Goal: Task Accomplishment & Management: Manage account settings

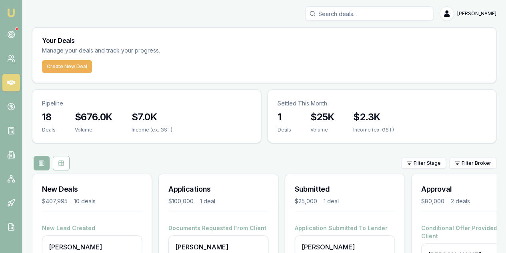
scroll to position [120, 0]
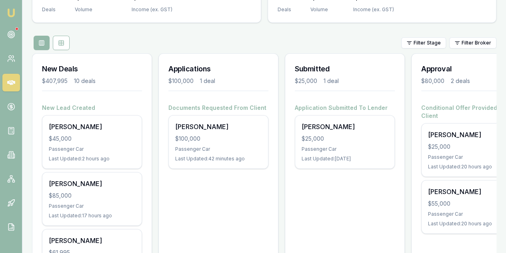
click at [107, 135] on div "$45,000" at bounding box center [92, 139] width 86 height 8
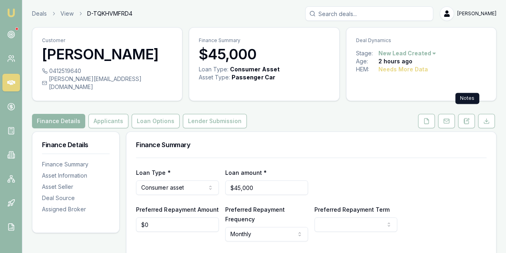
click at [469, 118] on icon at bounding box center [467, 120] width 4 height 5
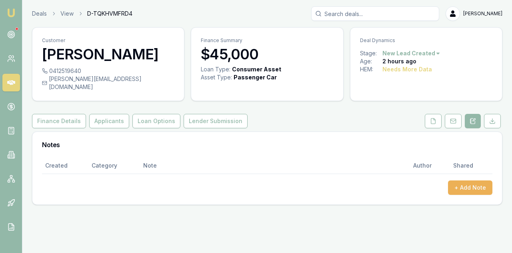
click at [460, 181] on button "+ Add Note" at bounding box center [470, 187] width 44 height 14
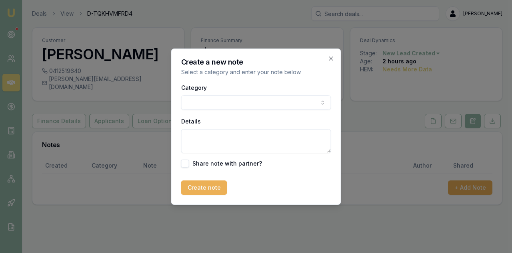
click at [205, 98] on body "Emu Broker Deals View D-TQKHVMFRD4 Evette Abdo Toggle Menu Customer Tracey John…" at bounding box center [256, 126] width 512 height 253
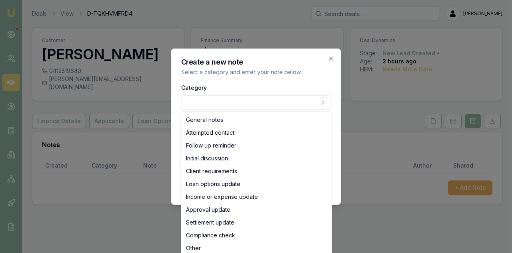
select select "ATTEMPTED_CONTACT"
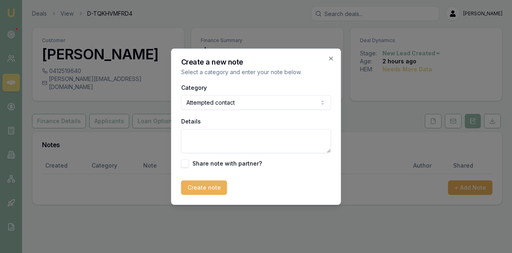
click at [195, 142] on textarea "Details" at bounding box center [256, 141] width 150 height 24
type textarea "TO CALL AT 4 PM"
click at [209, 189] on button "Create note" at bounding box center [204, 187] width 46 height 14
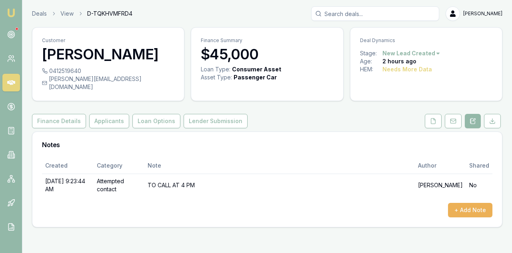
click at [35, 14] on link "Deals" at bounding box center [39, 14] width 15 height 8
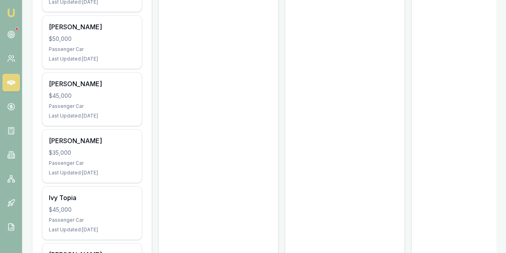
scroll to position [444, 0]
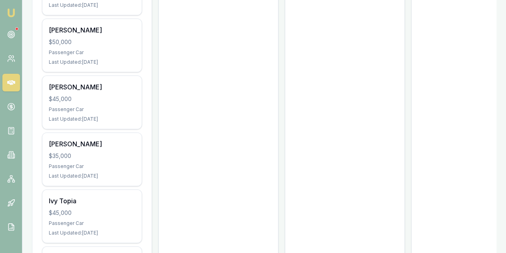
click at [86, 152] on div "$35,000" at bounding box center [92, 156] width 86 height 8
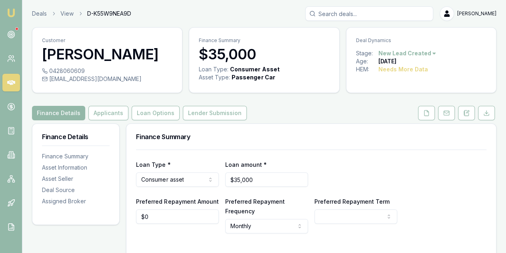
click at [406, 68] on div "Needs More Data" at bounding box center [404, 69] width 50 height 8
click at [416, 52] on html "Emu Broker Deals View D-K55W9NEA9D Evette Abdo Toggle Menu Customer Rik Calland…" at bounding box center [253, 126] width 506 height 253
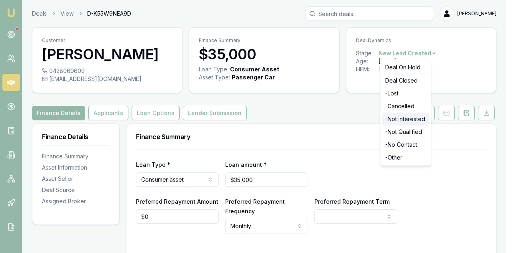
click at [397, 119] on div "- Not Interested" at bounding box center [405, 118] width 47 height 13
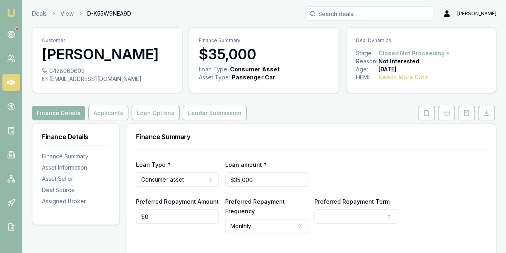
click at [10, 12] on img at bounding box center [11, 13] width 10 height 10
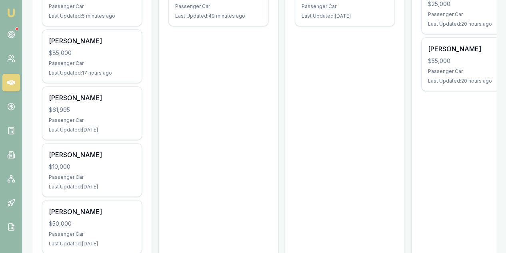
scroll to position [280, 0]
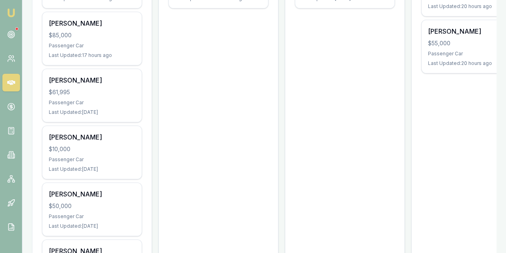
click at [88, 213] on div "Passenger Car" at bounding box center [92, 216] width 86 height 6
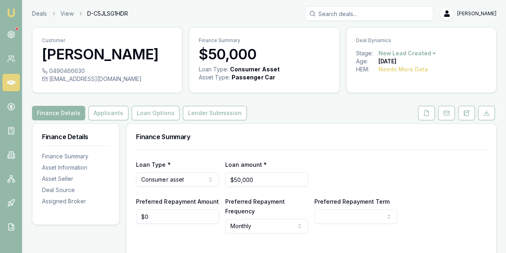
click at [468, 112] on icon at bounding box center [468, 111] width 2 height 2
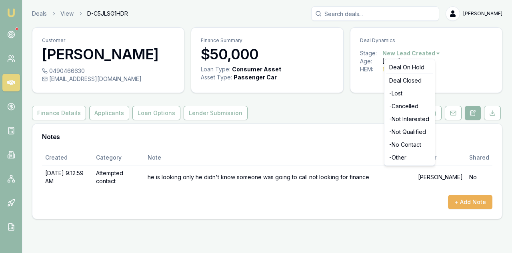
click at [422, 53] on html "Emu Broker Deals View D-C5JLSG1HDR Evette Abdo Toggle Menu Customer Angus Crock…" at bounding box center [256, 126] width 512 height 253
click at [399, 118] on div "- Not Interested" at bounding box center [409, 118] width 47 height 13
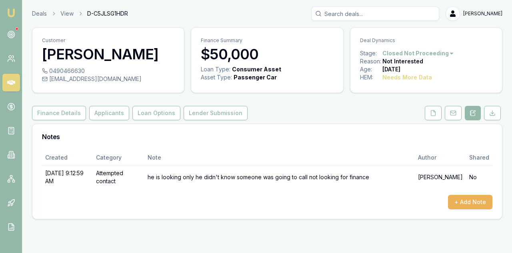
click at [36, 14] on link "Deals" at bounding box center [39, 14] width 15 height 8
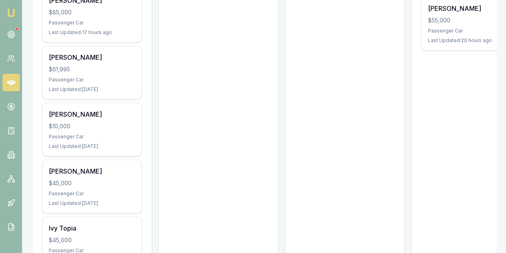
scroll to position [320, 0]
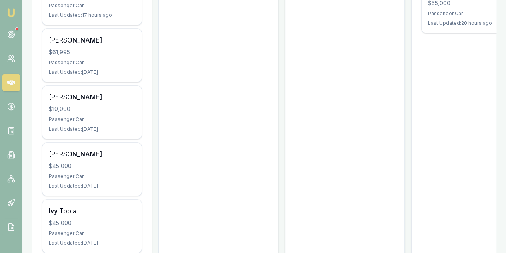
click at [80, 162] on div "$45,000" at bounding box center [92, 166] width 86 height 8
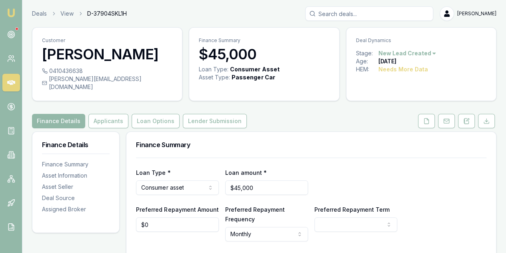
click at [424, 52] on html "Emu Broker Deals View D-37904SKL1H [PERSON_NAME] Toggle Menu Customer [PERSON_N…" at bounding box center [253, 126] width 506 height 253
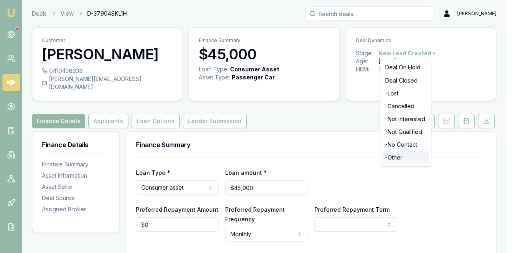
click at [391, 158] on div "- Other" at bounding box center [405, 157] width 47 height 13
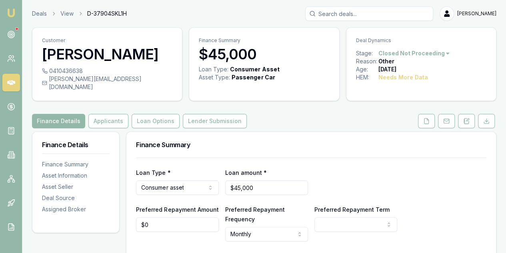
click at [39, 12] on link "Deals" at bounding box center [39, 14] width 15 height 8
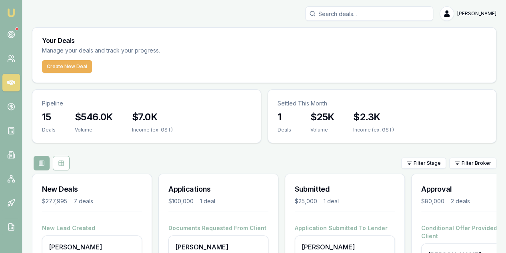
click at [356, 14] on input "Search deals" at bounding box center [369, 13] width 128 height 14
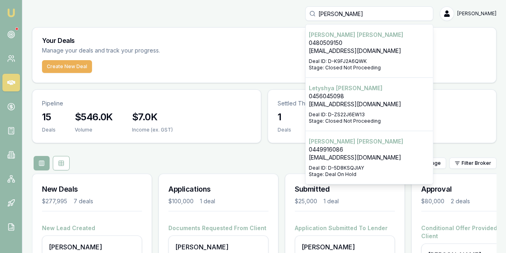
type input "RICK"
click at [271, 15] on div "RICK Ricky Woodward 0480509150 woodwardricky88@gmail.com Deal ID: D-K9FJ2A6QWK …" at bounding box center [264, 13] width 465 height 14
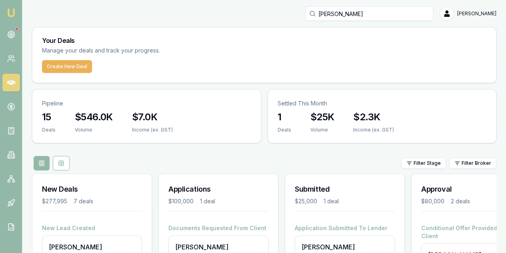
drag, startPoint x: 355, startPoint y: 12, endPoint x: 325, endPoint y: 12, distance: 30.0
click at [325, 12] on div "RICK" at bounding box center [369, 13] width 128 height 14
click at [12, 56] on icon at bounding box center [11, 58] width 8 height 8
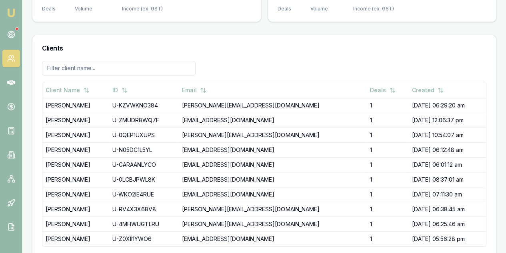
scroll to position [99, 0]
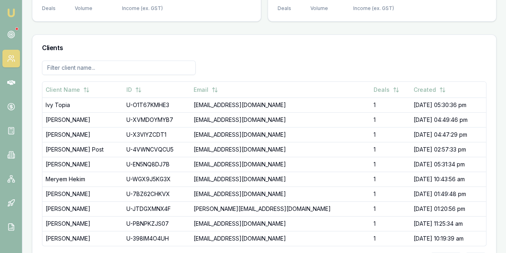
scroll to position [0, 0]
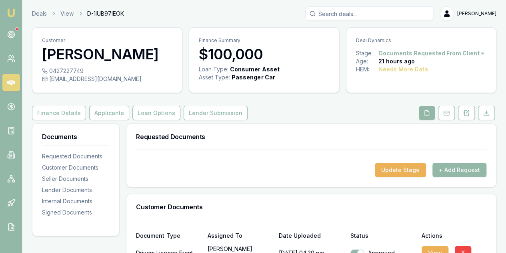
click at [38, 14] on link "Deals" at bounding box center [39, 14] width 15 height 8
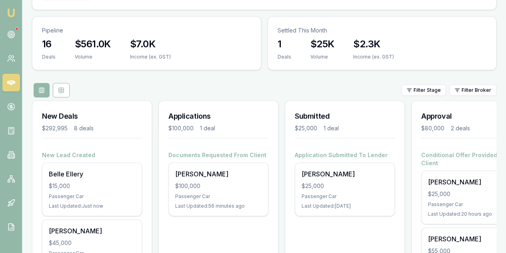
scroll to position [80, 0]
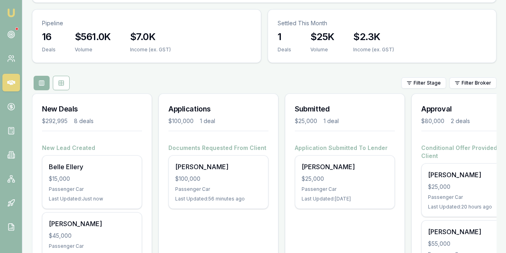
click at [103, 175] on div "$15,000" at bounding box center [92, 179] width 86 height 8
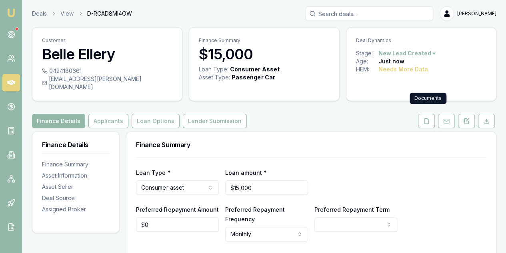
click at [428, 118] on icon at bounding box center [427, 121] width 6 height 6
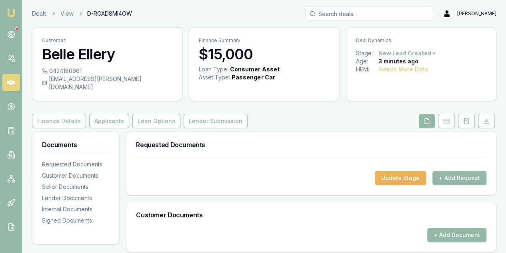
click at [468, 118] on icon at bounding box center [467, 121] width 6 height 6
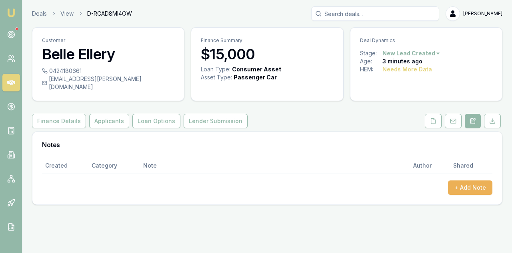
click at [469, 180] on button "+ Add Note" at bounding box center [470, 187] width 44 height 14
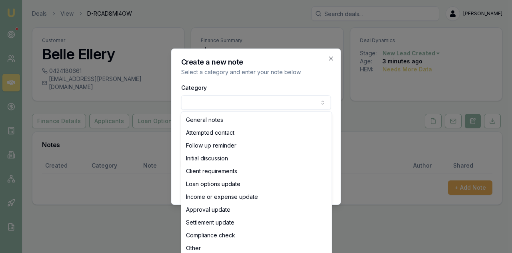
click at [221, 102] on body "Emu Broker Deals View D-RCAD8MI4OW Evette Abdo Toggle Menu Customer Belle Eller…" at bounding box center [256, 126] width 512 height 253
select select "ATTEMPTED_CONTACT"
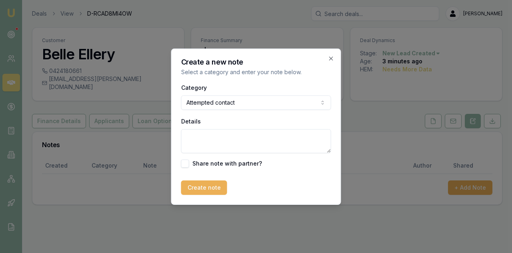
click at [200, 141] on textarea "Details" at bounding box center [256, 141] width 150 height 24
type textarea "NO ANSWER SENT A TEXT MESSAGE AND A VOICE MESSAGE"
click at [218, 184] on button "Create note" at bounding box center [204, 187] width 46 height 14
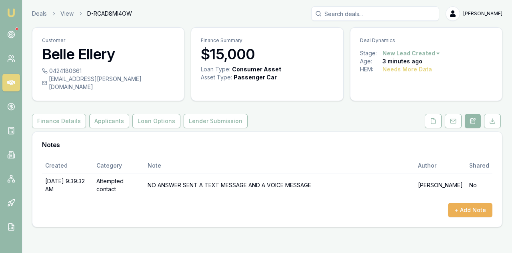
click at [37, 15] on link "Deals" at bounding box center [39, 14] width 15 height 8
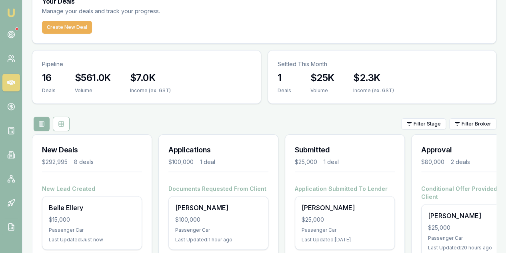
scroll to position [80, 0]
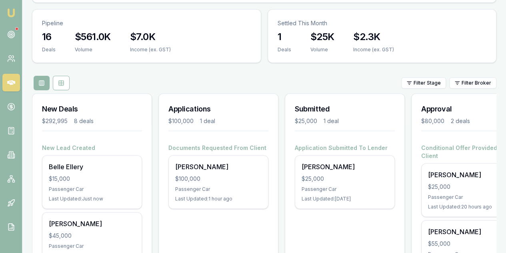
click at [225, 175] on div "$100,000" at bounding box center [218, 179] width 86 height 8
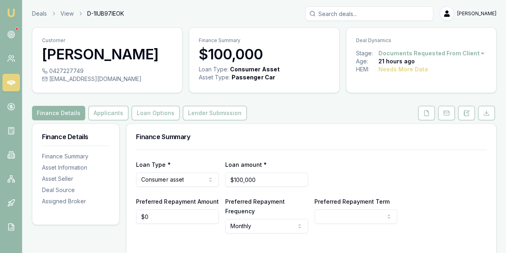
click at [468, 112] on icon at bounding box center [467, 113] width 6 height 6
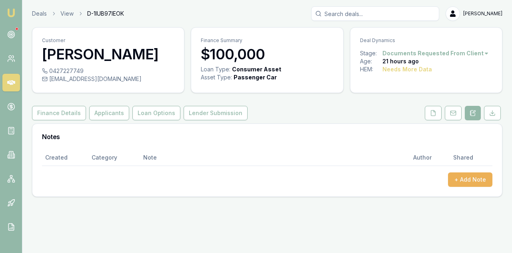
click at [472, 181] on button "+ Add Note" at bounding box center [470, 179] width 44 height 14
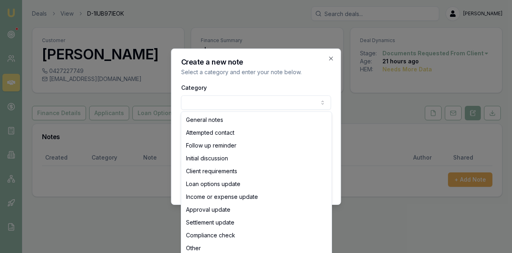
click at [196, 99] on body "Emu Broker Deals View D-1IUB97IEOK Evette Abdo Toggle Menu Customer John Sudhol…" at bounding box center [256, 126] width 512 height 253
select select "ATTEMPTED_CONTACT"
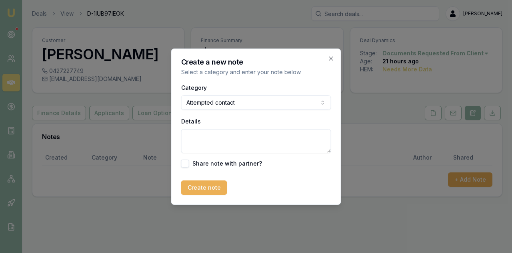
click at [190, 133] on textarea "Details" at bounding box center [256, 141] width 150 height 24
type textarea "REFFERED TO VINAY TO FIND HIM THE CAR FIRST"
click at [211, 184] on button "Create note" at bounding box center [204, 187] width 46 height 14
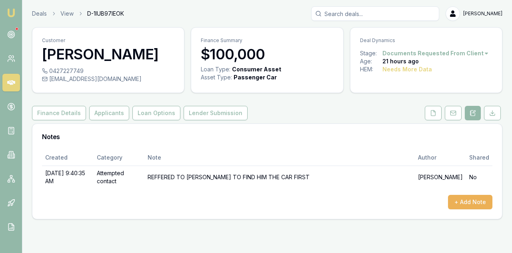
click at [53, 112] on button "Finance Details" at bounding box center [59, 113] width 54 height 14
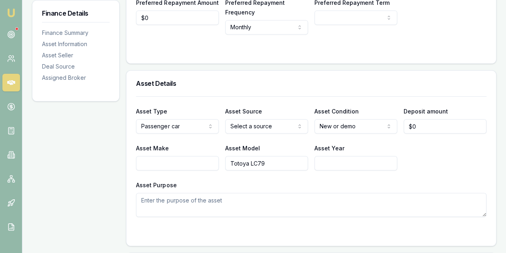
scroll to position [200, 0]
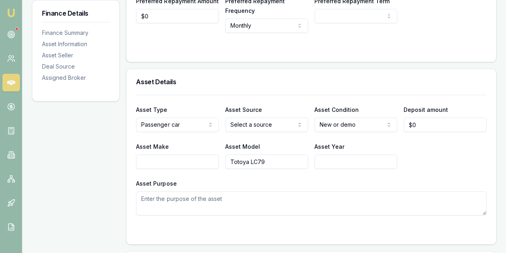
click at [322, 161] on input "Asset Year" at bounding box center [356, 161] width 83 height 14
type input "2025"
click at [327, 215] on form "Asset Type Passenger car Passenger car Electric vehicle Light commercial Carava…" at bounding box center [311, 164] width 351 height 140
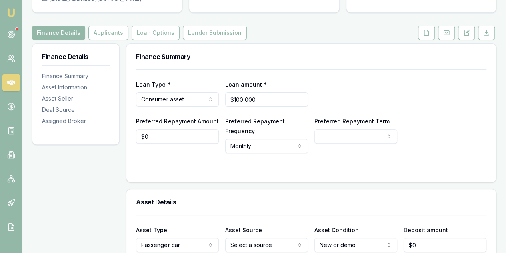
scroll to position [0, 0]
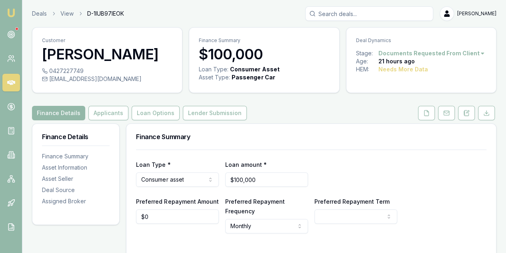
click at [106, 114] on button "Applicants" at bounding box center [108, 113] width 40 height 14
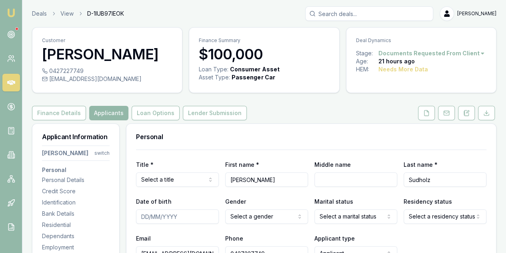
click at [67, 111] on button "Finance Details" at bounding box center [59, 113] width 54 height 14
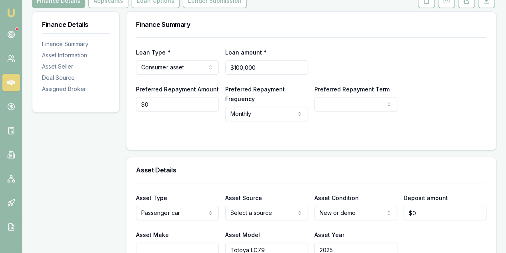
scroll to position [120, 0]
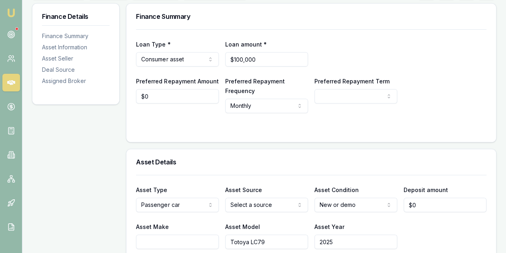
type input "0"
drag, startPoint x: 162, startPoint y: 96, endPoint x: 127, endPoint y: 94, distance: 34.5
click at [127, 94] on div "Loan Type * Consumer asset Consumer loan Consumer asset Commercial loan Commerc…" at bounding box center [312, 85] width 370 height 112
click at [280, 110] on body "Emu Broker Deals View D-1IUB97IEOK Evette Abdo Toggle Menu Customer John Sudhol…" at bounding box center [253, 6] width 506 height 253
type input "$500"
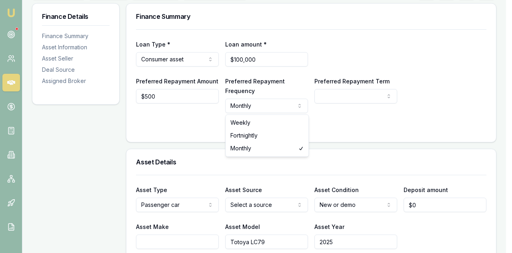
select select "WEEKLY"
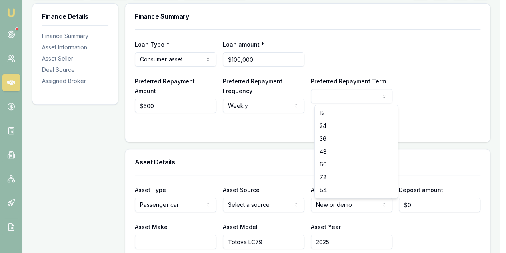
click at [341, 94] on html "Emu Broker Deals View D-1IUB97IEOK Evette Abdo Toggle Menu Customer John Sudhol…" at bounding box center [253, 6] width 506 height 253
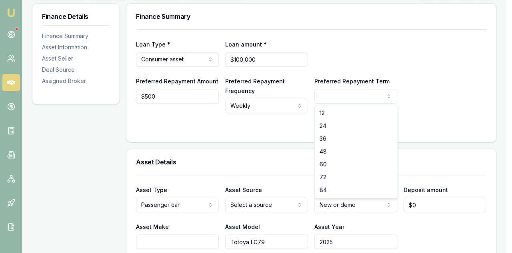
select select "60"
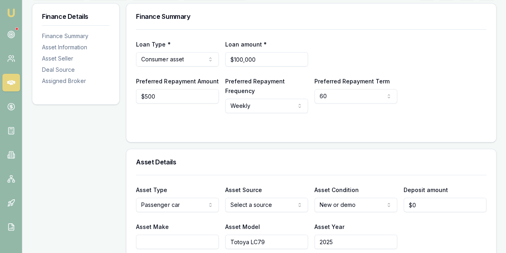
click at [432, 137] on div "Loan Type * Consumer asset Consumer loan Consumer asset Commercial loan Commerc…" at bounding box center [312, 85] width 370 height 112
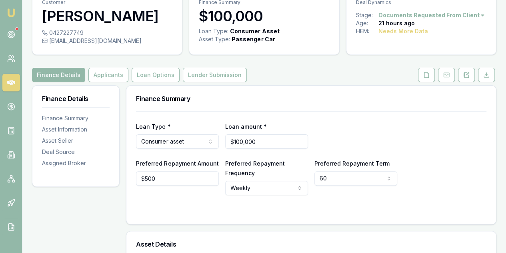
scroll to position [0, 0]
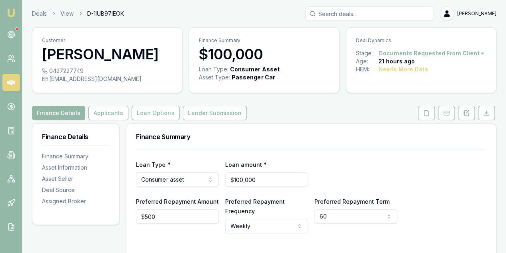
click at [367, 167] on div "Loan Type * Consumer asset Consumer loan Consumer asset Commercial loan Commerc…" at bounding box center [311, 172] width 351 height 27
click at [105, 114] on button "Applicants" at bounding box center [108, 113] width 40 height 14
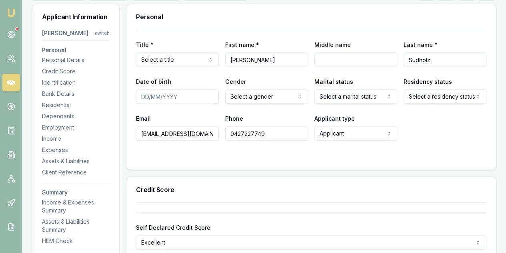
scroll to position [120, 0]
click at [167, 59] on html "Emu Broker Deals View D-1IUB97IEOK Evette Abdo Toggle Menu Customer John Sudhol…" at bounding box center [253, 6] width 506 height 253
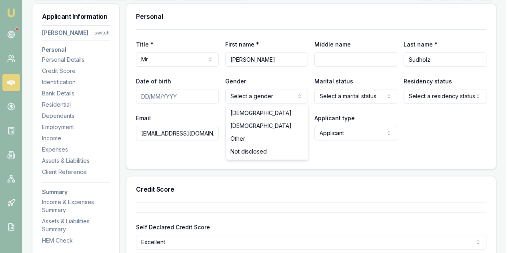
click at [255, 98] on html "Emu Broker Deals View D-1IUB97IEOK Evette Abdo Toggle Menu Customer John Sudhol…" at bounding box center [256, 6] width 512 height 253
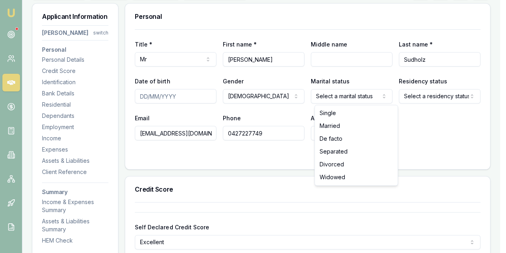
click at [348, 97] on html "Emu Broker Deals View D-1IUB97IEOK Evette Abdo Toggle Menu Customer John Sudhol…" at bounding box center [253, 6] width 506 height 253
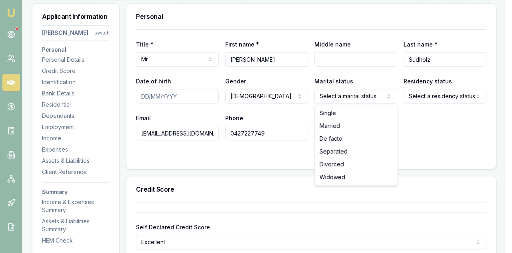
select select "MARRIED"
drag, startPoint x: 334, startPoint y: 125, endPoint x: 386, endPoint y: 111, distance: 54.3
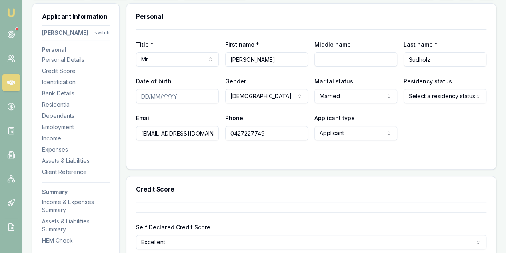
click at [420, 96] on html "Emu Broker Deals View D-1IUB97IEOK Evette Abdo Toggle Menu Customer John Sudhol…" at bounding box center [253, 6] width 506 height 253
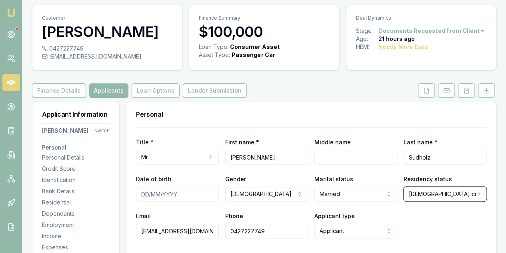
scroll to position [0, 0]
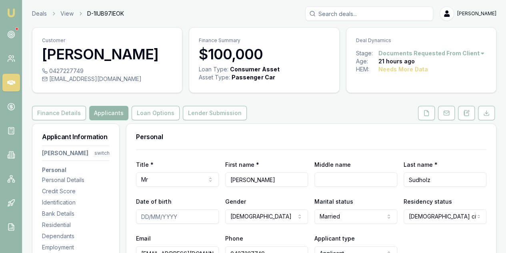
click at [286, 115] on div "Finance Details Applicants Loan Options Lender Submission" at bounding box center [264, 113] width 465 height 14
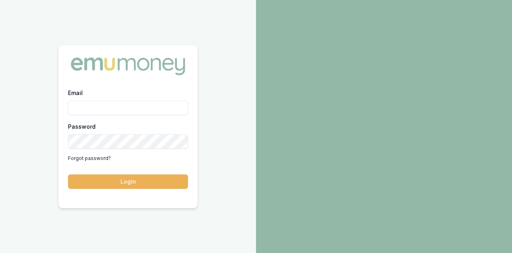
click at [89, 107] on input "Email" at bounding box center [128, 107] width 120 height 14
type input "evette.abdo@emumoney.com.au"
click at [139, 184] on button "Login" at bounding box center [128, 181] width 120 height 14
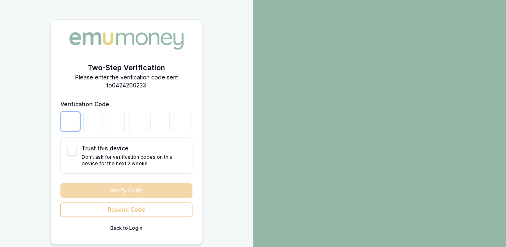
click at [75, 124] on input "number" at bounding box center [70, 121] width 19 height 19
type input "3"
type input "0"
type input "8"
type input "5"
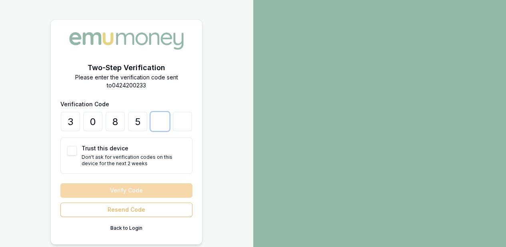
type input "6"
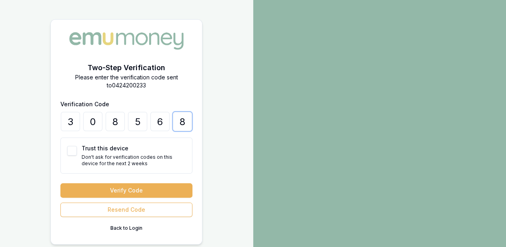
type input "8"
click at [72, 151] on button "Trust this device" at bounding box center [72, 151] width 10 height 10
checkbox input "true"
click at [131, 189] on button "Verify Code" at bounding box center [126, 190] width 132 height 14
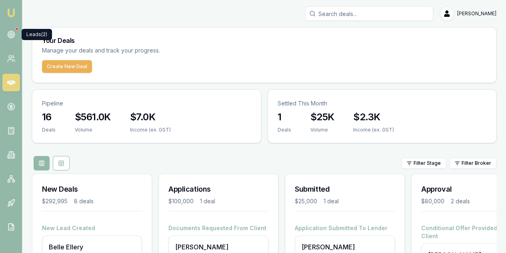
click at [14, 32] on icon at bounding box center [11, 34] width 8 height 8
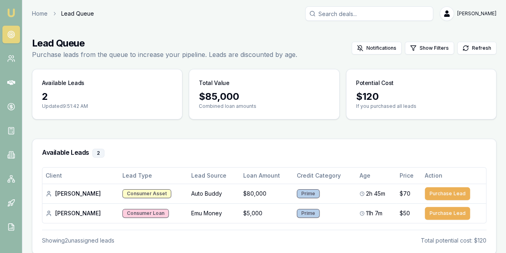
click at [42, 14] on link "Home" at bounding box center [40, 14] width 16 height 8
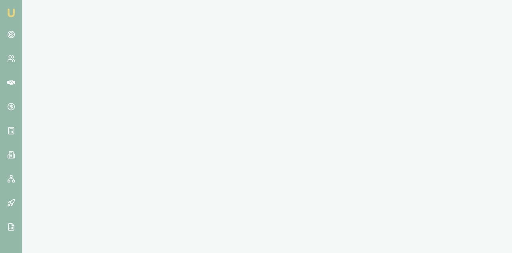
click at [11, 10] on img at bounding box center [11, 13] width 10 height 10
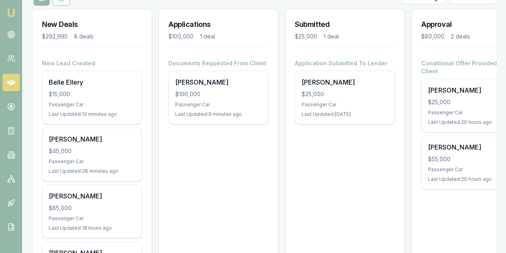
scroll to position [120, 0]
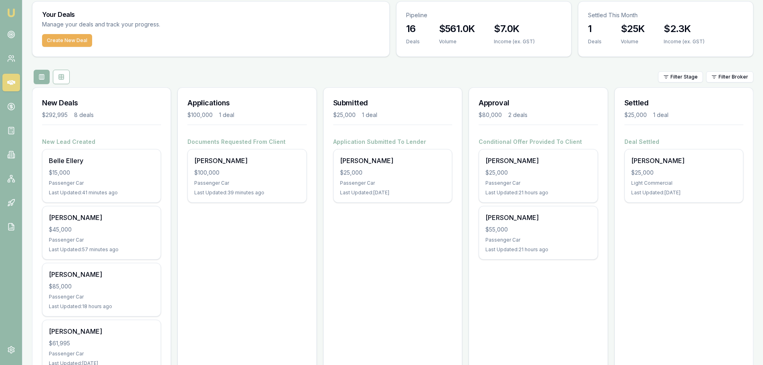
scroll to position [40, 0]
